Goal: Check status: Check status

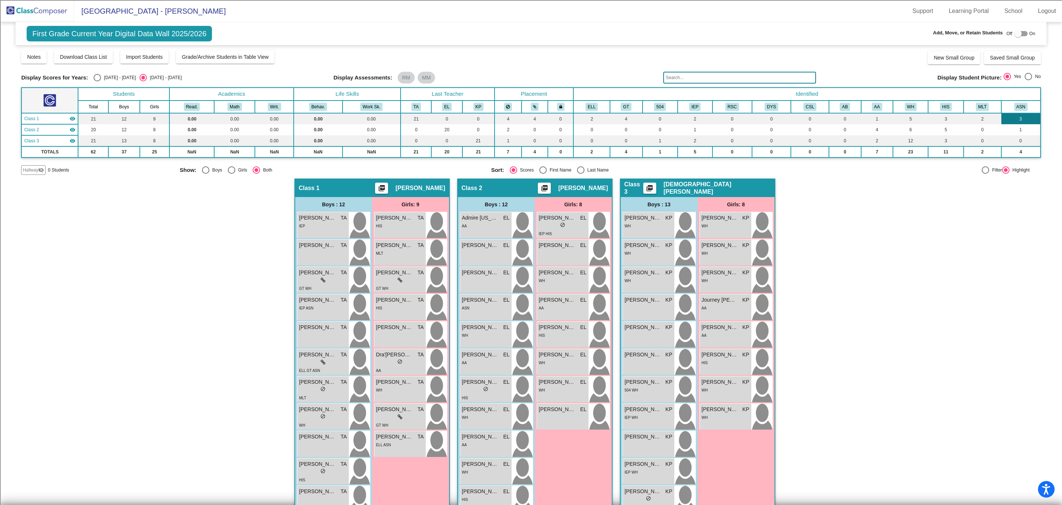
scroll to position [55, 0]
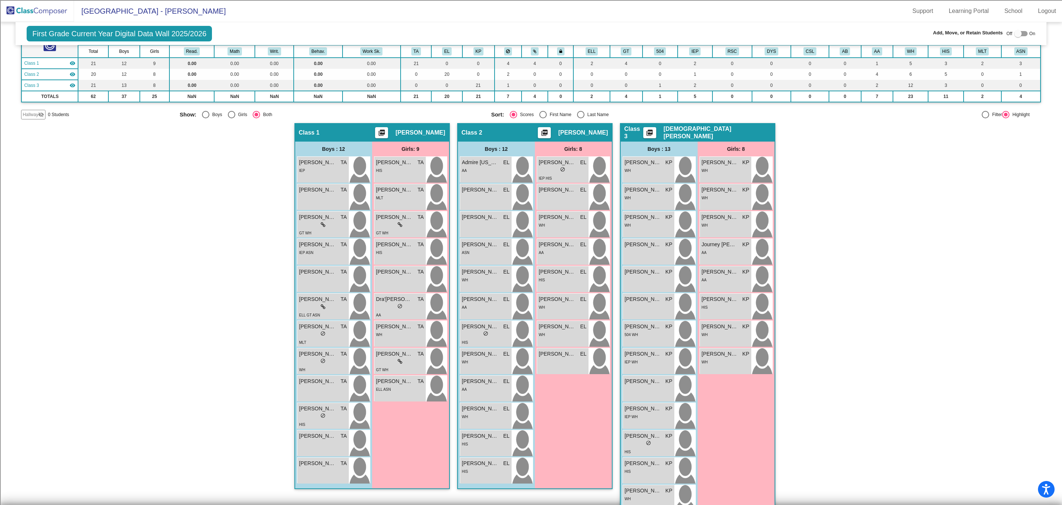
click at [57, 9] on img at bounding box center [37, 11] width 74 height 22
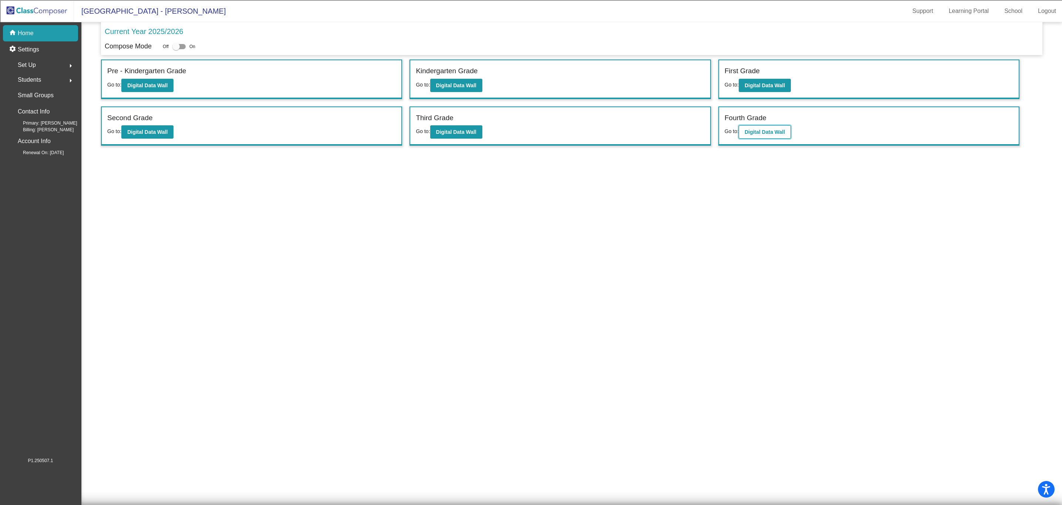
click at [758, 133] on b "Digital Data Wall" at bounding box center [765, 132] width 40 height 6
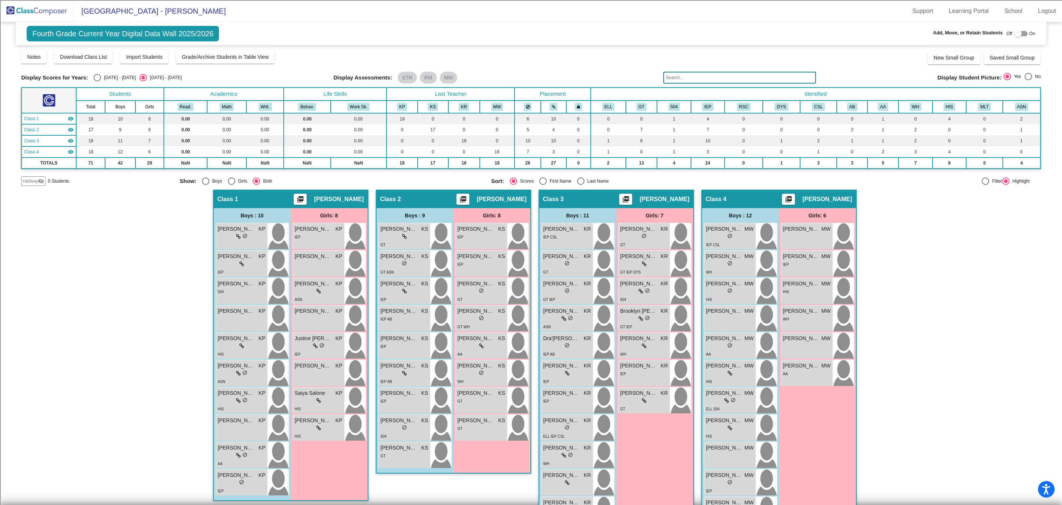
click at [98, 70] on div "Display Scores for Years: [DATE] - [DATE] [DATE] - [DATE] Grade/Archive Student…" at bounding box center [531, 118] width 1020 height 137
click at [101, 77] on div "[DATE] - [DATE]" at bounding box center [118, 77] width 35 height 7
click at [97, 81] on input "[DATE] - [DATE]" at bounding box center [97, 81] width 0 height 0
radio input "true"
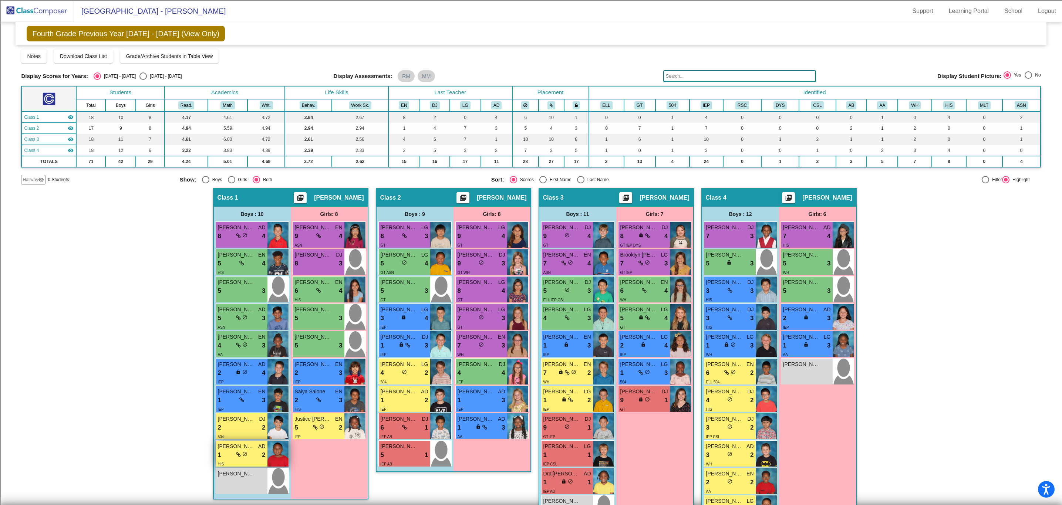
click at [253, 452] on div "1 lock do_not_disturb_alt 2" at bounding box center [242, 456] width 48 height 10
